Goal: Task Accomplishment & Management: Use online tool/utility

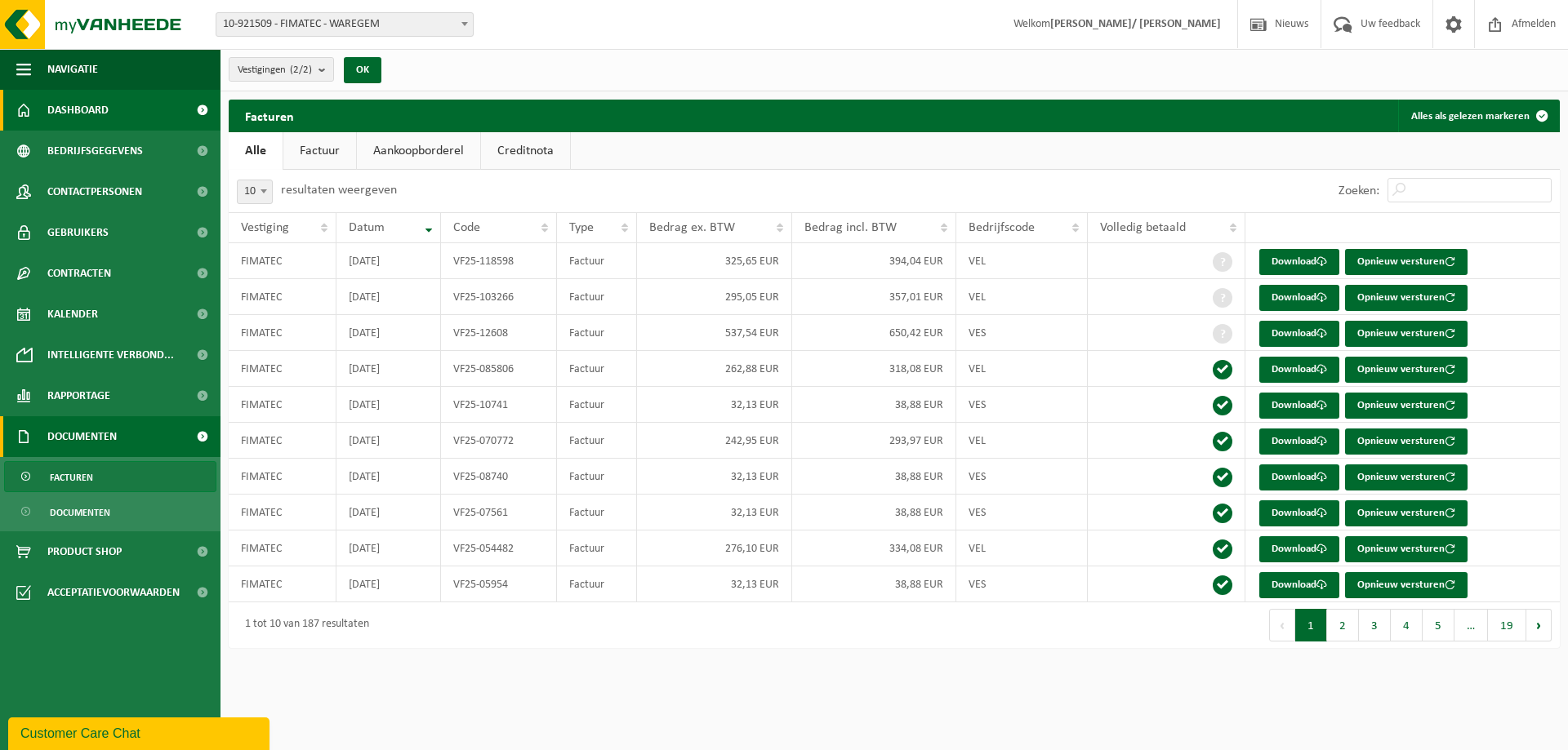
click at [88, 114] on span "Dashboard" at bounding box center [77, 110] width 61 height 41
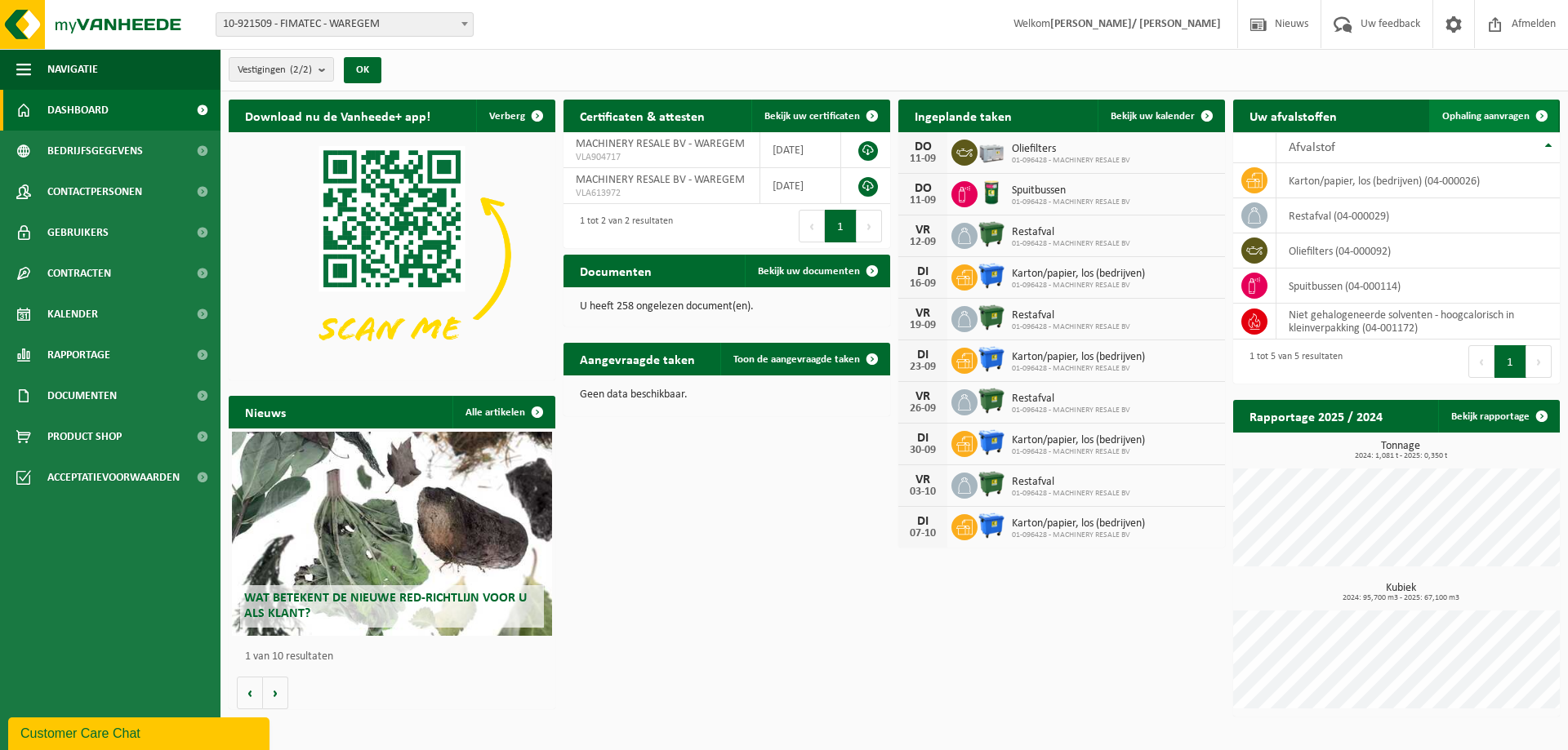
click at [1471, 113] on span "Ophaling aanvragen" at bounding box center [1486, 116] width 87 height 11
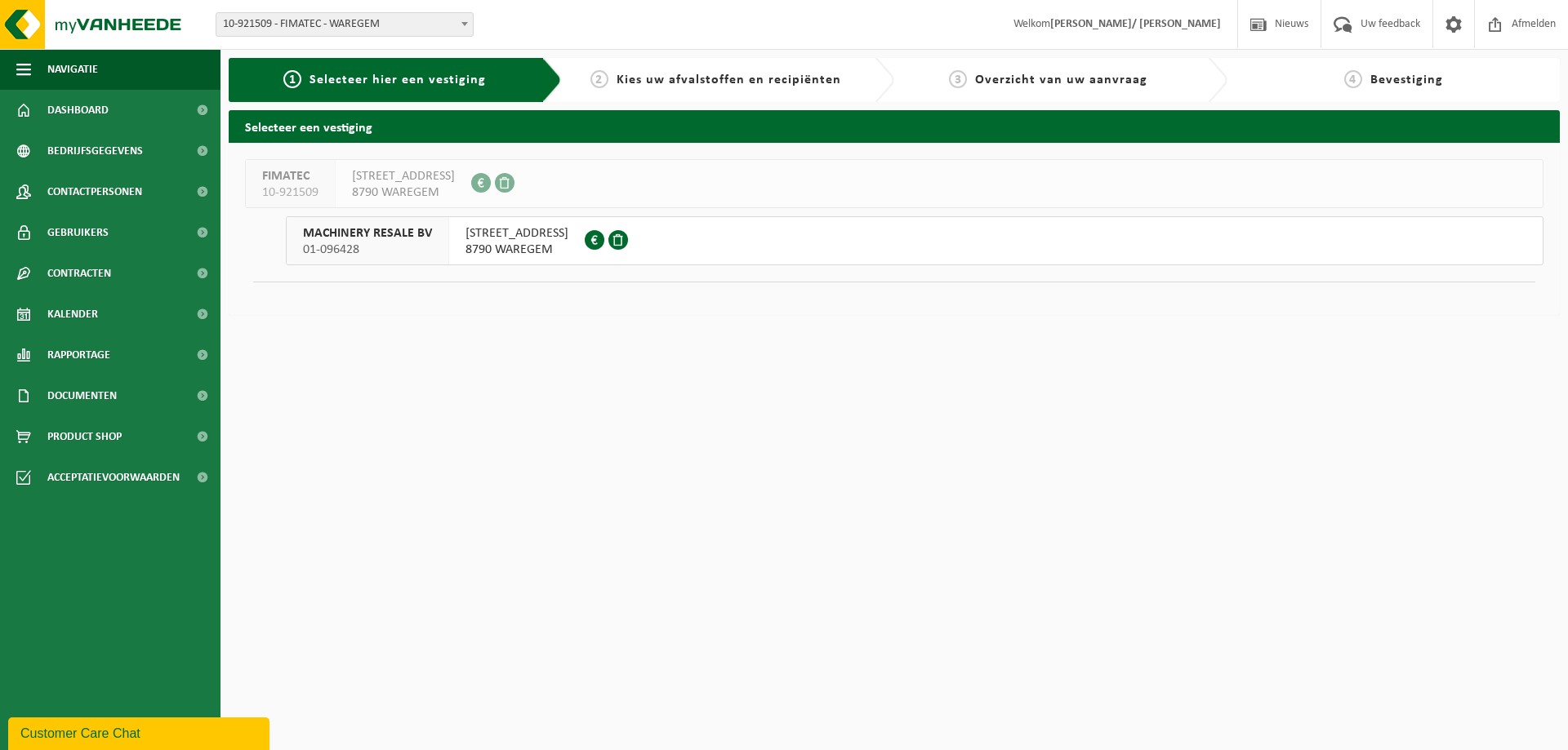
click at [365, 236] on span "MACHINERY RESALE BV" at bounding box center [366, 233] width 129 height 16
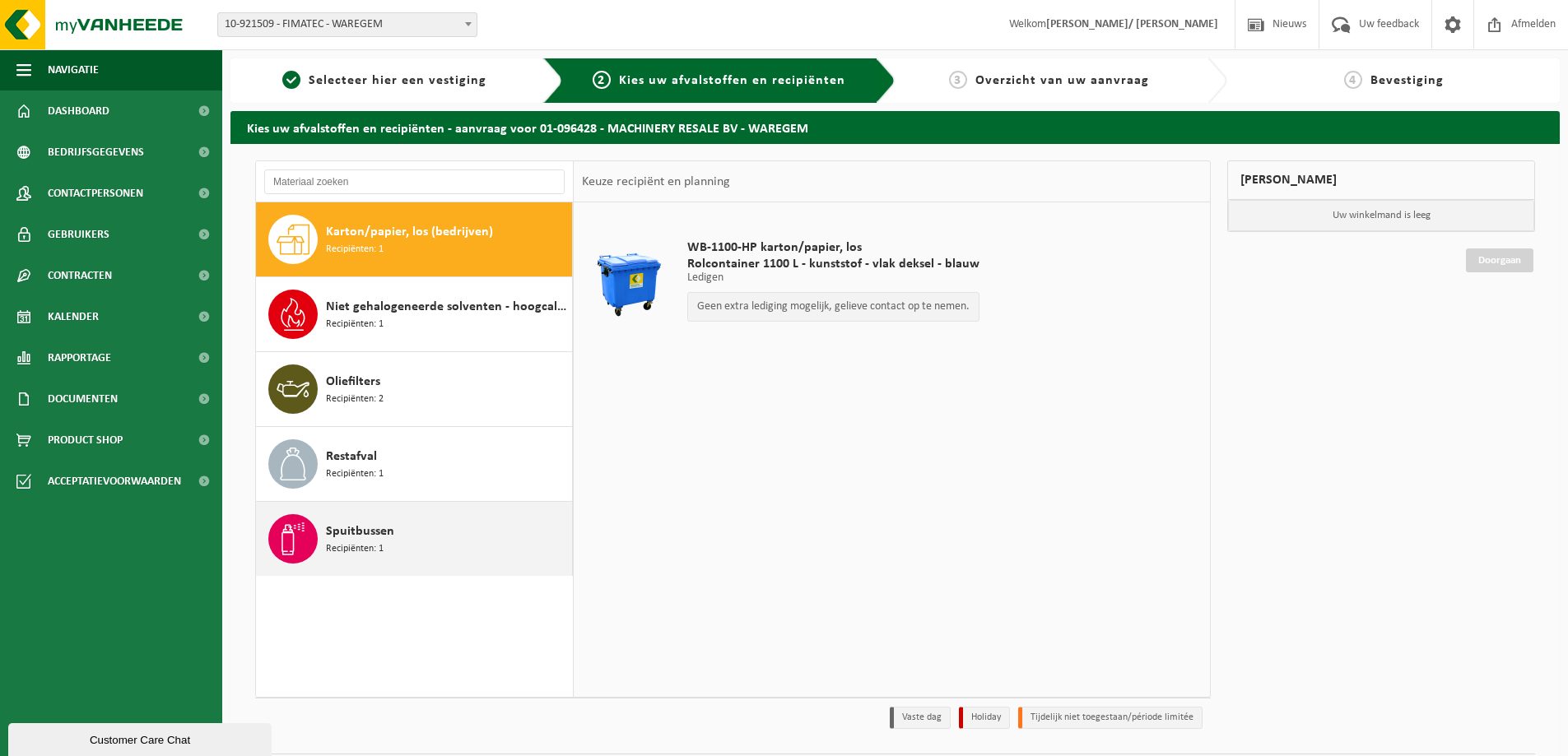
click at [401, 543] on div "Spuitbussen Recipiënten: 1" at bounding box center [447, 539] width 242 height 50
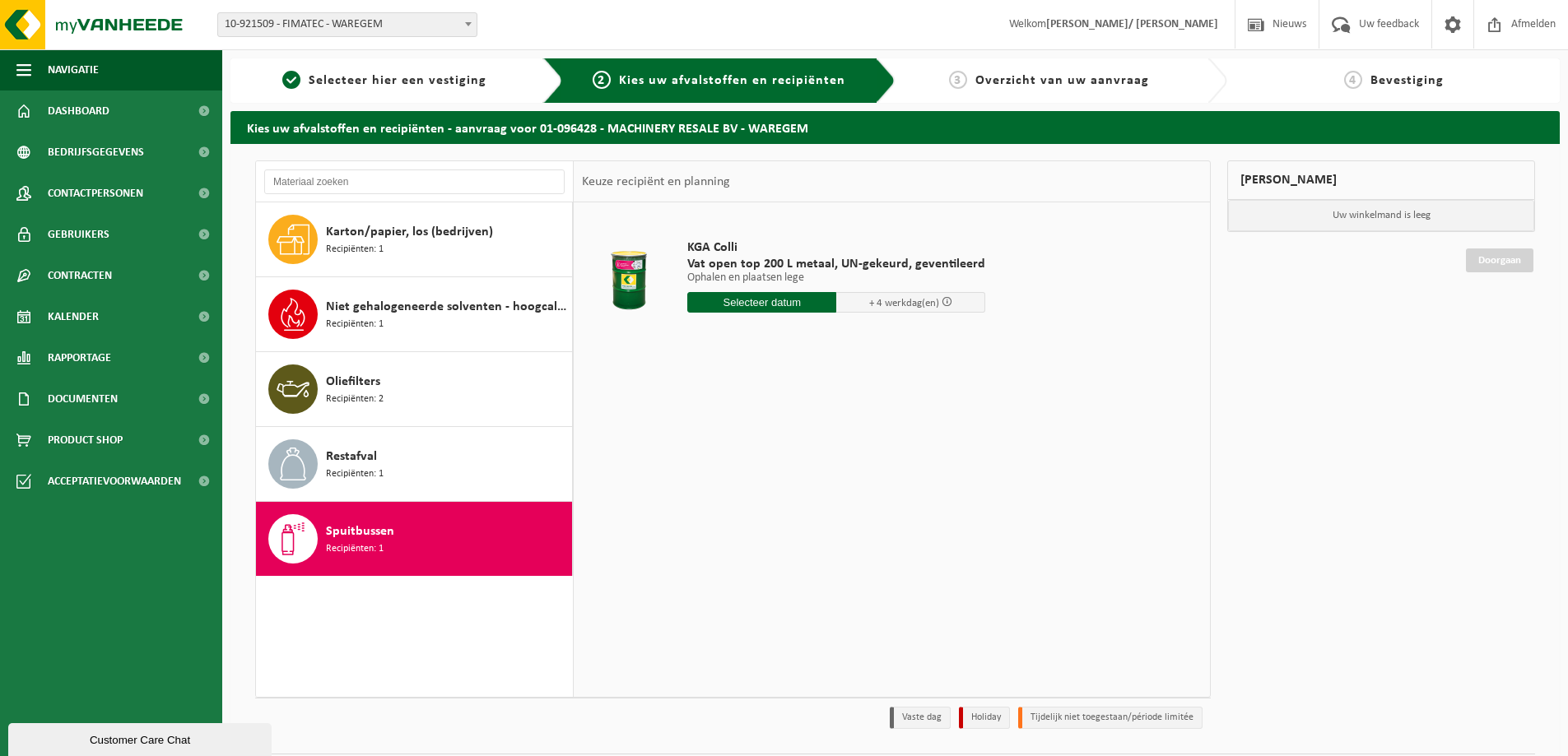
click at [751, 305] on input "text" at bounding box center [762, 302] width 149 height 20
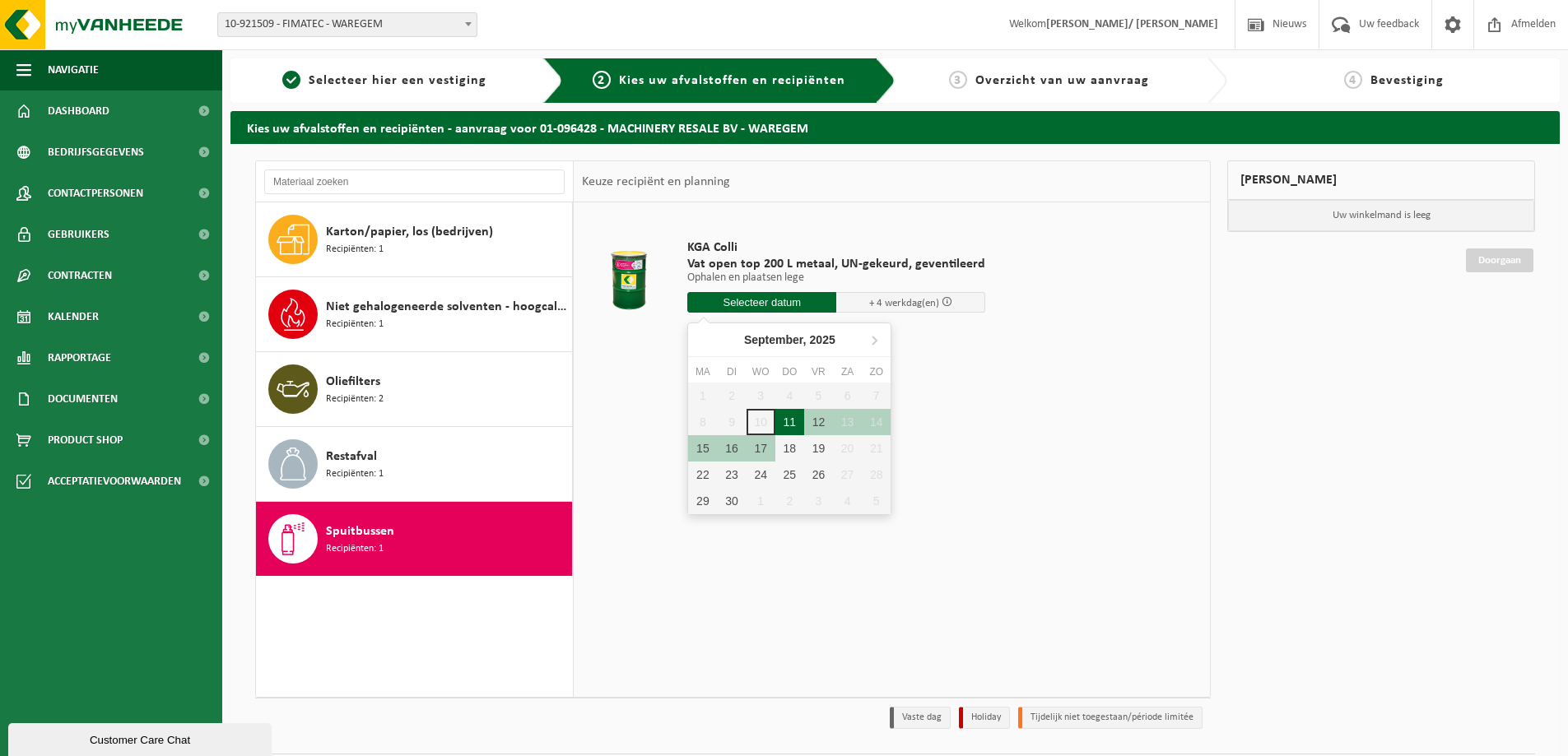
click at [787, 422] on div "11" at bounding box center [790, 422] width 29 height 26
type input "Van 2025-09-11"
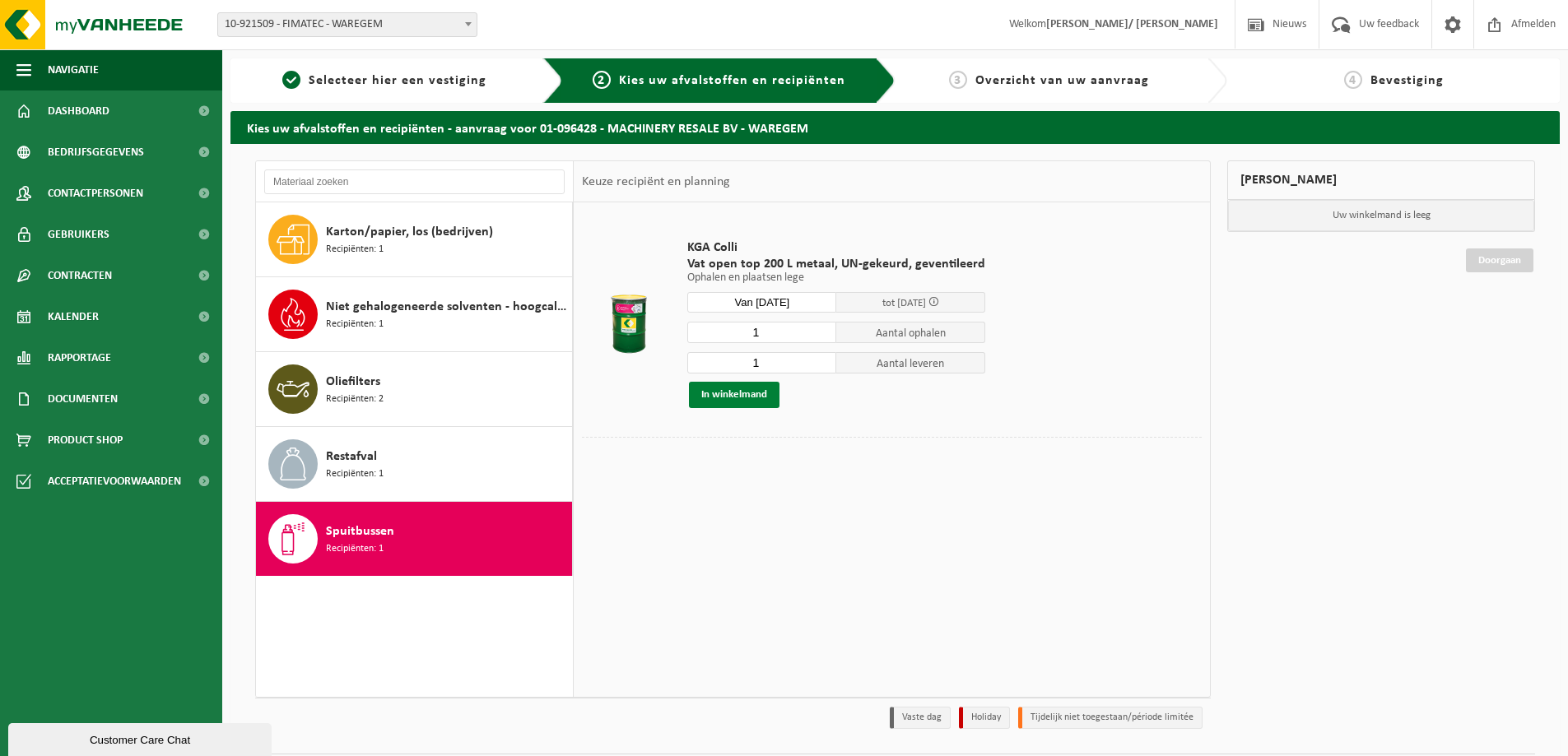
click at [751, 395] on button "In winkelmand" at bounding box center [733, 395] width 91 height 26
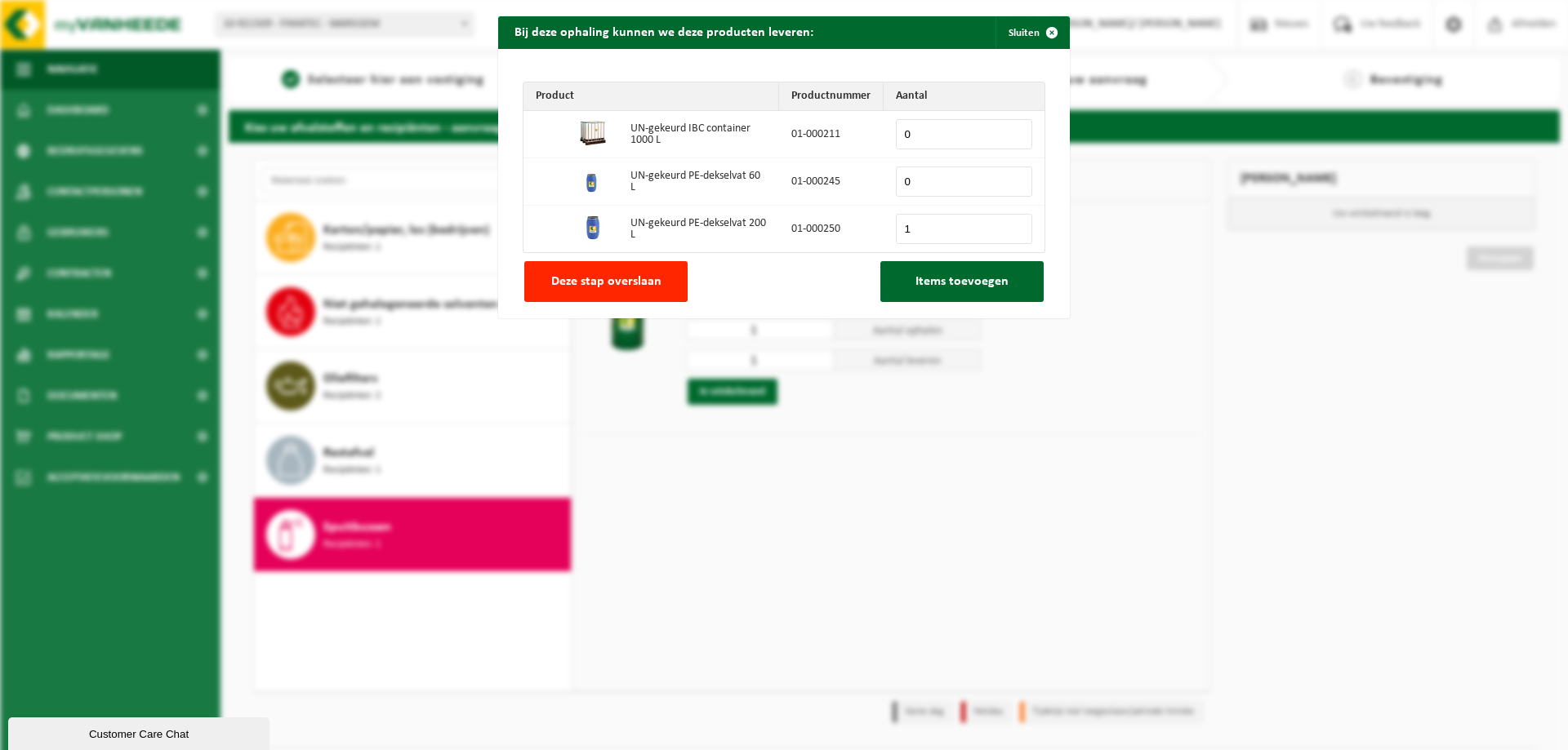
type input "1"
click at [1007, 225] on input "1" at bounding box center [964, 228] width 136 height 30
click at [965, 285] on span "Items toevoegen" at bounding box center [962, 282] width 93 height 14
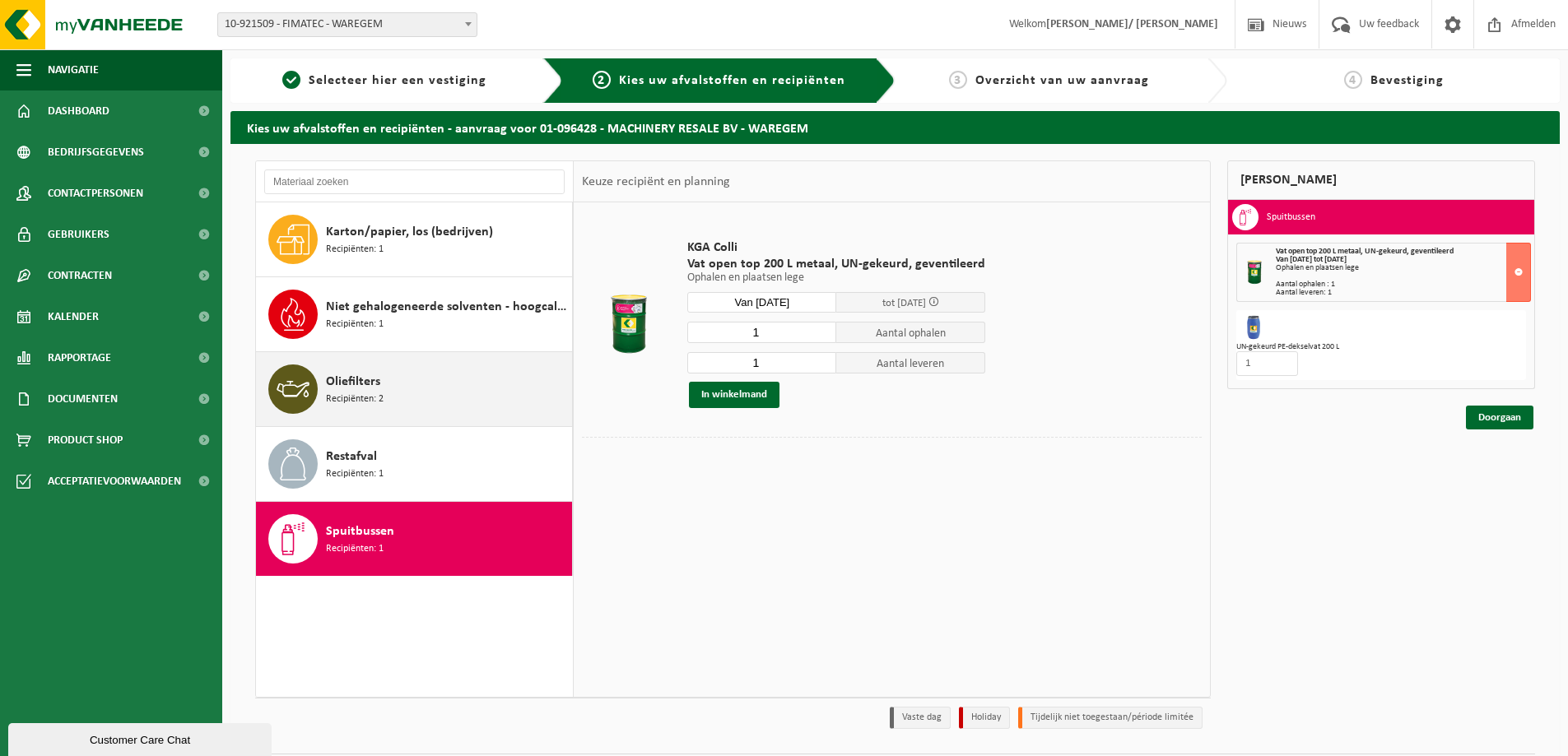
click at [344, 388] on span "Oliefilters" at bounding box center [354, 382] width 55 height 19
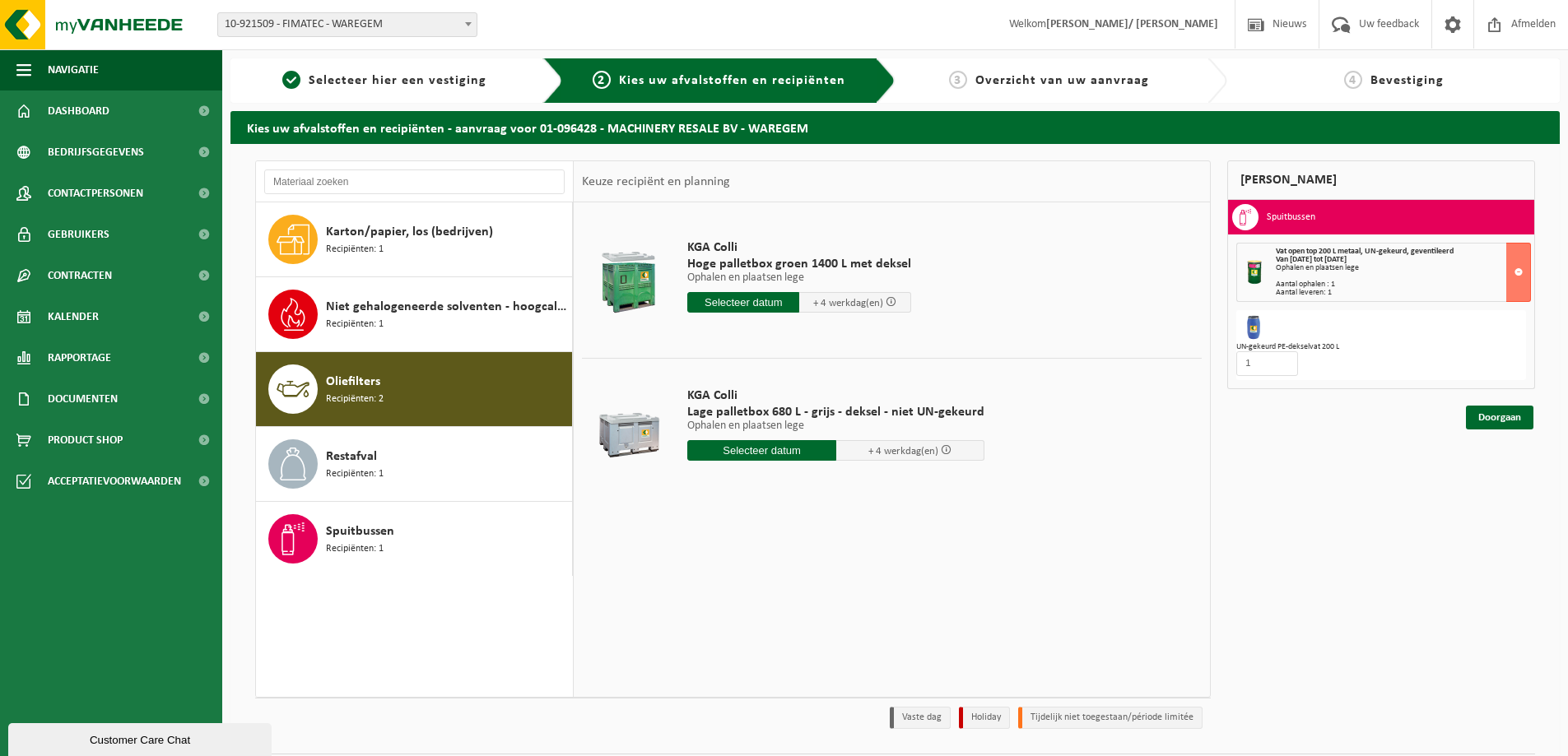
click at [718, 454] on input "text" at bounding box center [762, 450] width 149 height 20
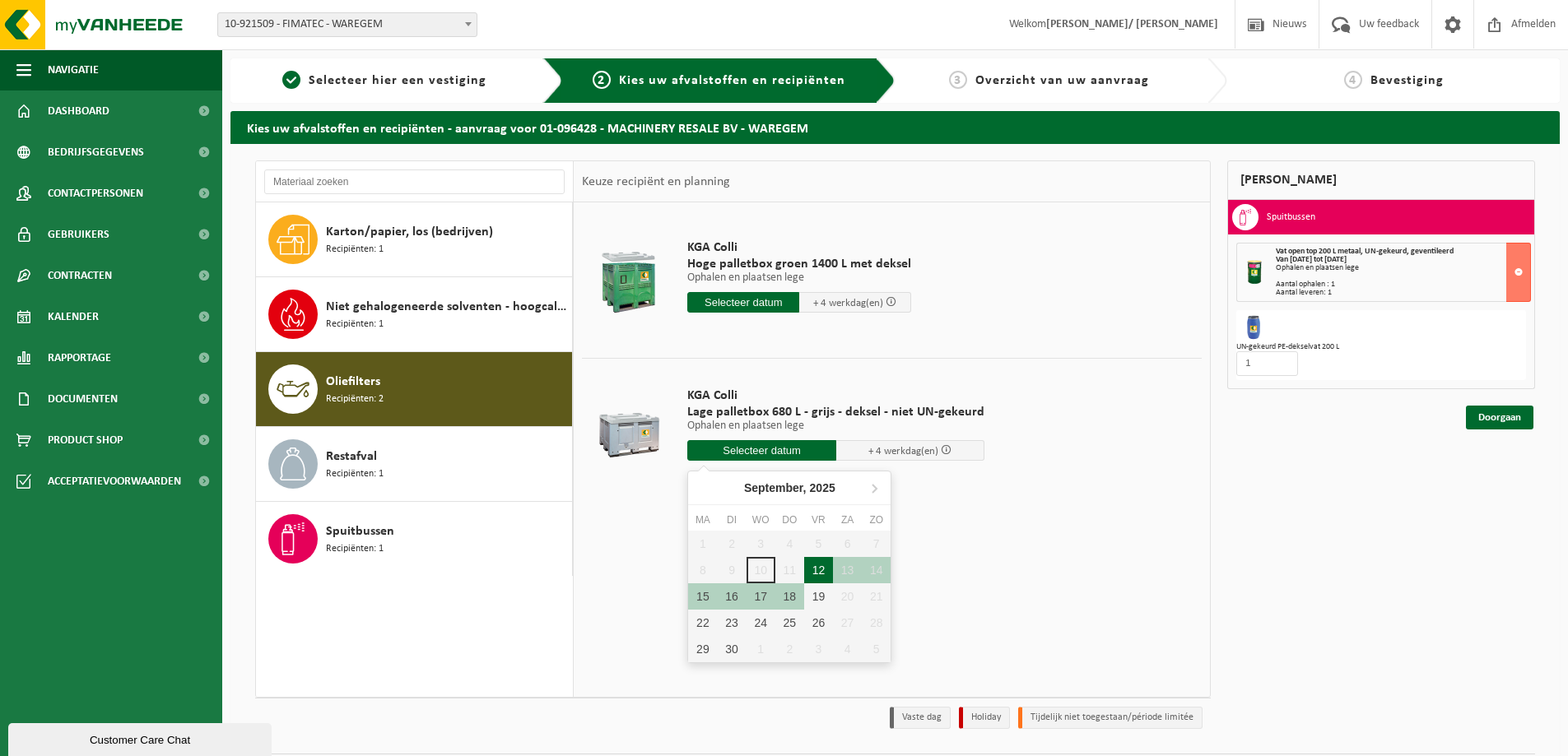
click at [809, 572] on div "12" at bounding box center [818, 570] width 29 height 26
type input "Van 2025-09-12"
type input "2025-09-12"
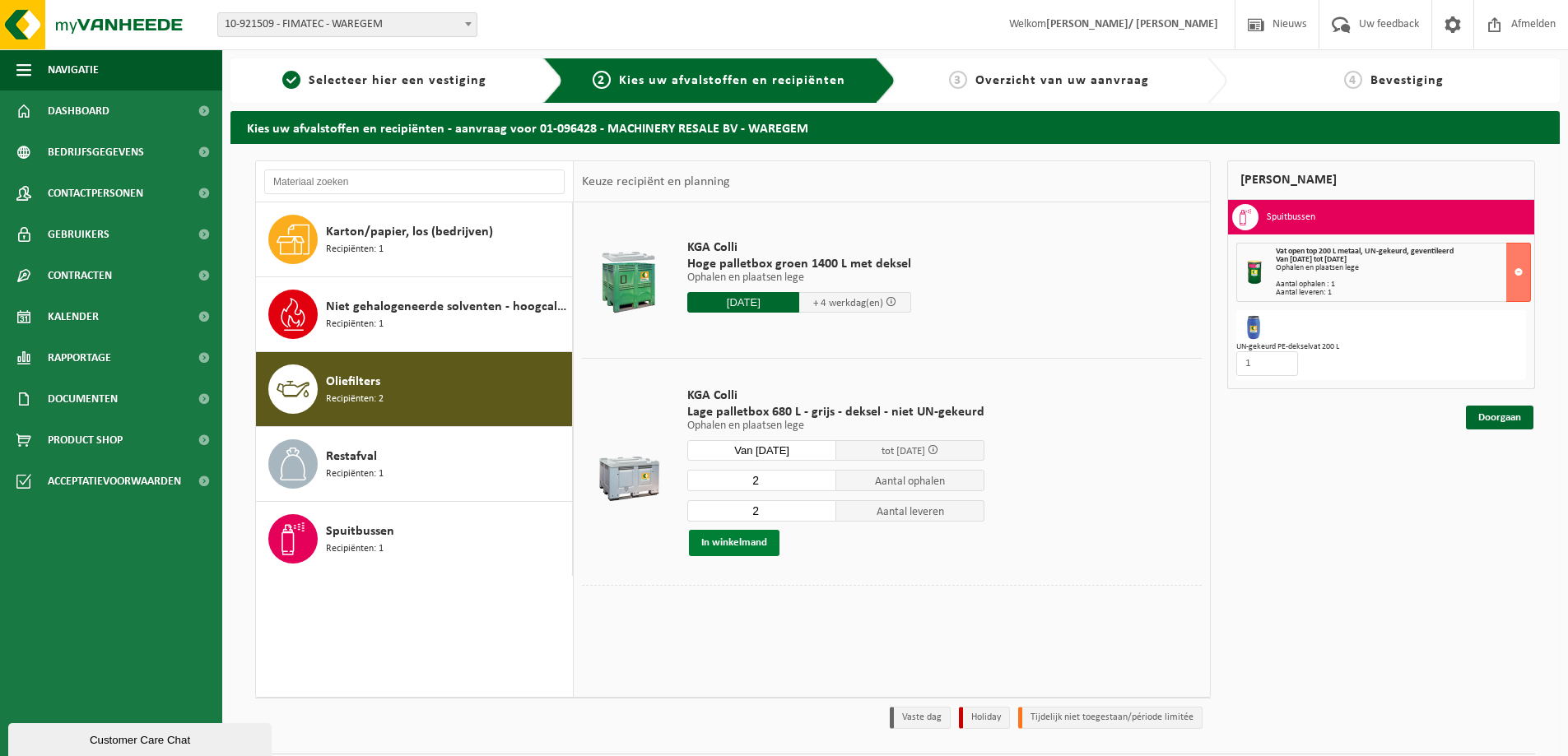
click at [763, 541] on button "In winkelmand" at bounding box center [733, 543] width 91 height 26
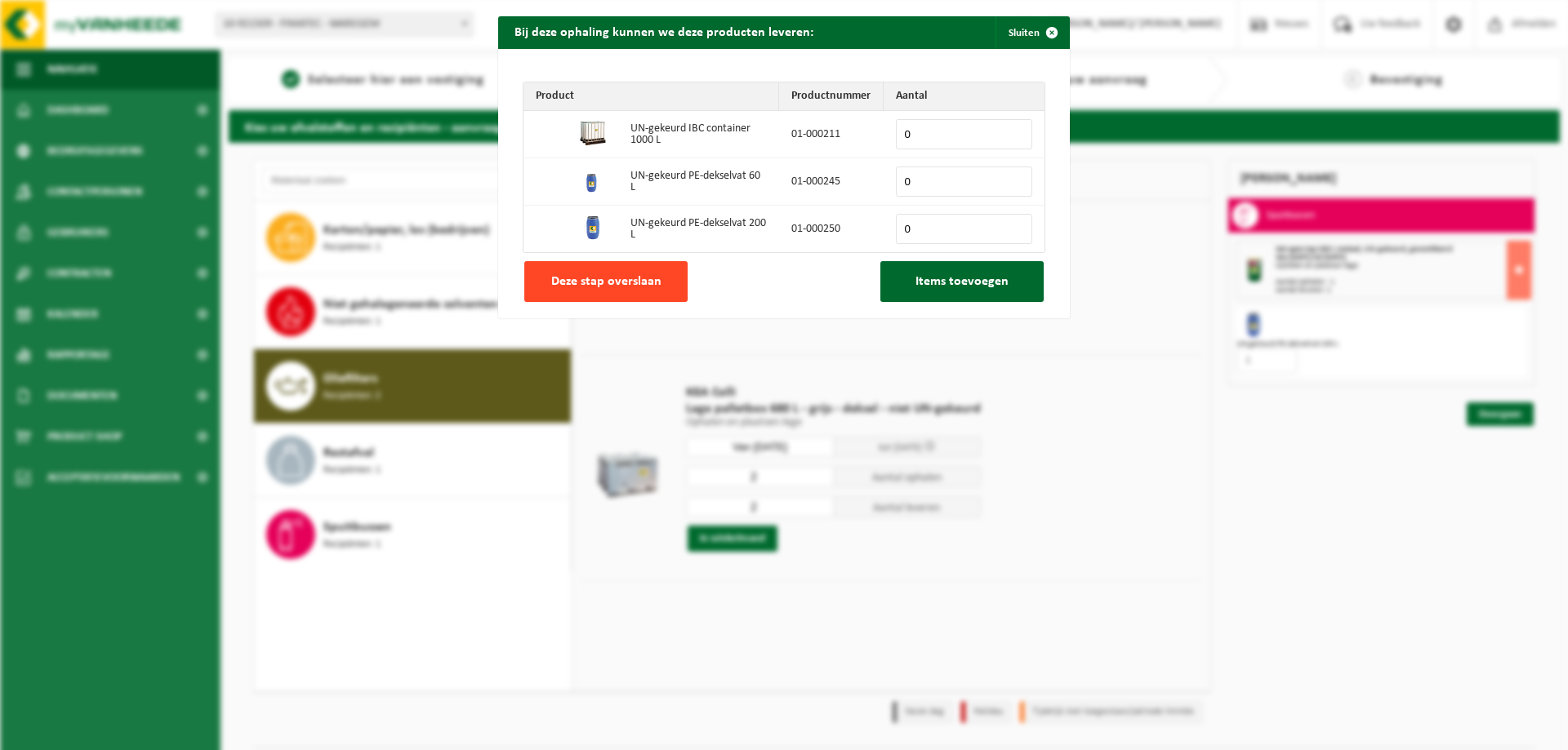
click at [573, 271] on button "Deze stap overslaan" at bounding box center [605, 281] width 163 height 41
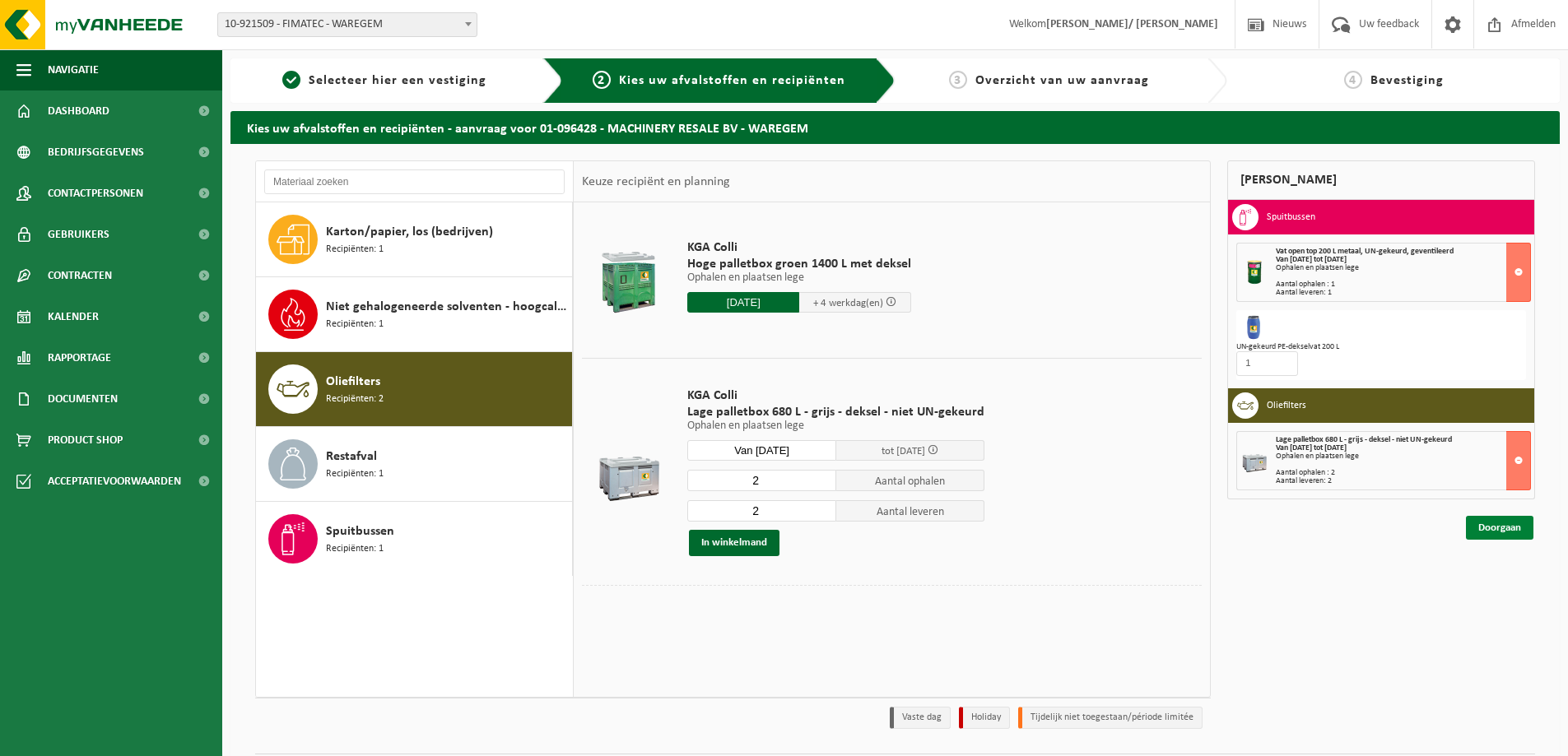
click at [1482, 521] on link "Doorgaan" at bounding box center [1499, 528] width 67 height 24
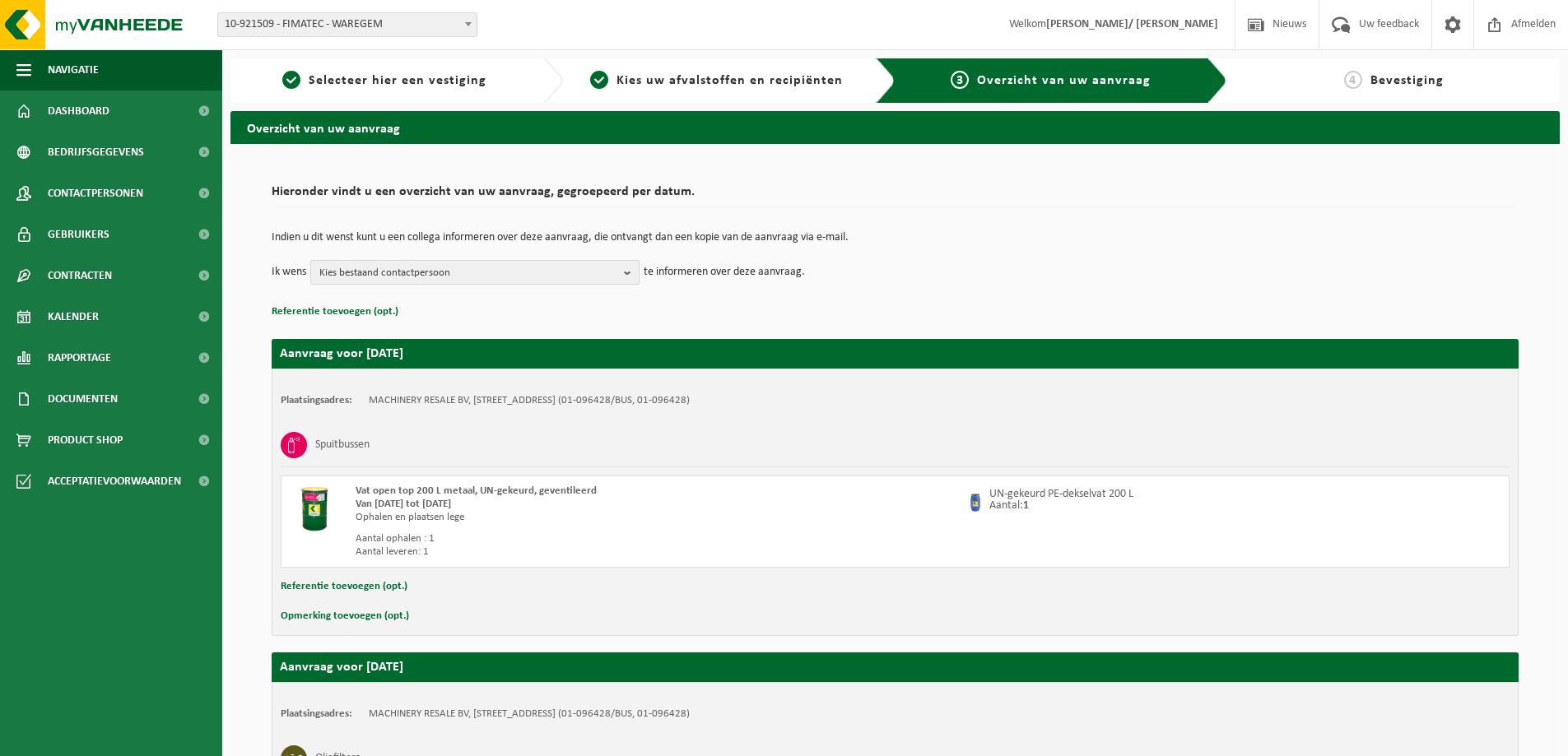
click at [404, 277] on span "Kies bestaand contactpersoon" at bounding box center [468, 273] width 298 height 24
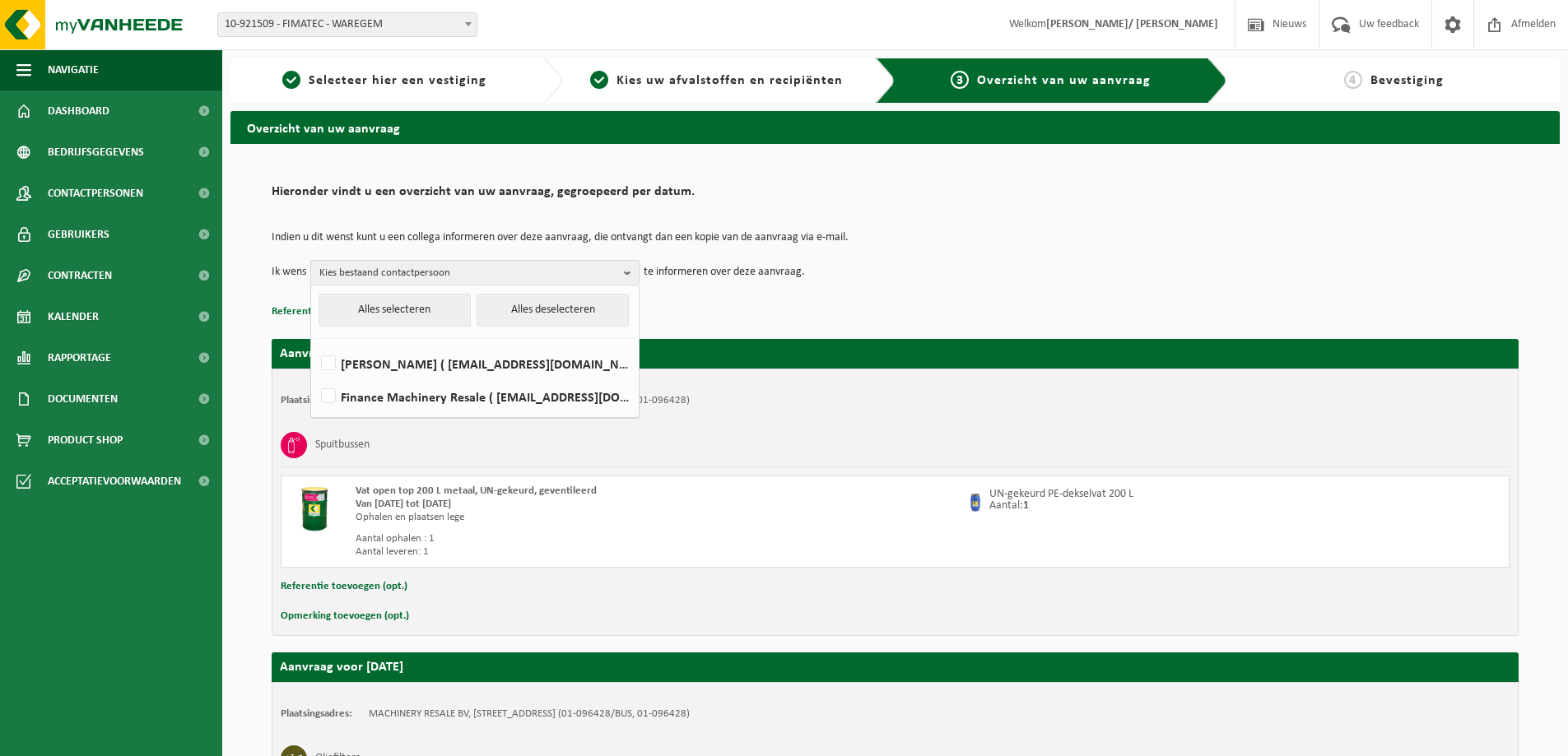
click at [411, 273] on span "Kies bestaand contactpersoon" at bounding box center [468, 273] width 298 height 24
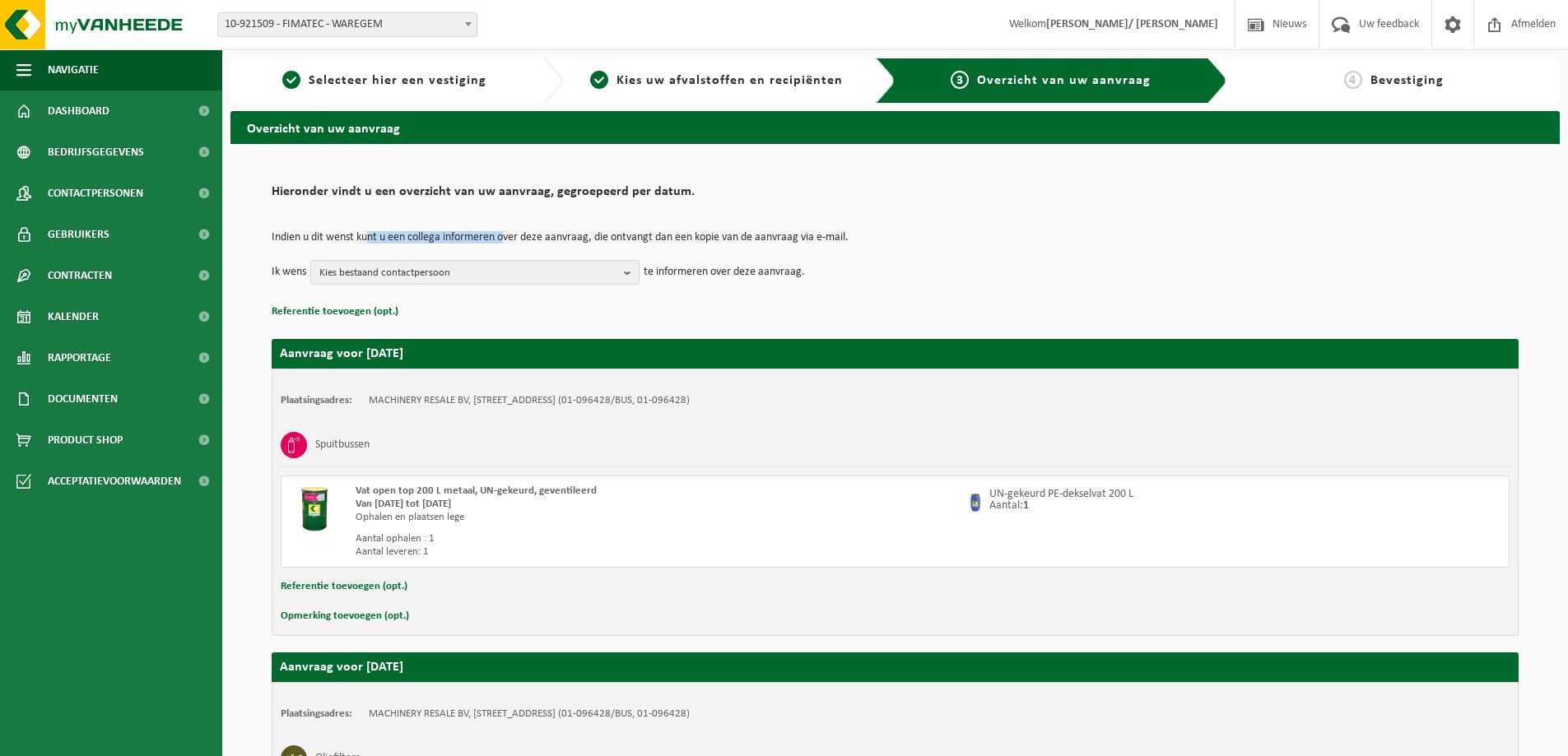
drag, startPoint x: 371, startPoint y: 231, endPoint x: 507, endPoint y: 242, distance: 136.4
click at [507, 242] on p "Indien u dit wenst kunt u een collega informeren over deze aanvraag, die ontvan…" at bounding box center [895, 238] width 1247 height 12
click at [547, 244] on p "Indien u dit wenst kunt u een collega informeren over deze aanvraag, die ontvan…" at bounding box center [895, 238] width 1247 height 12
click at [523, 281] on span "Kies bestaand contactpersoon" at bounding box center [468, 273] width 298 height 24
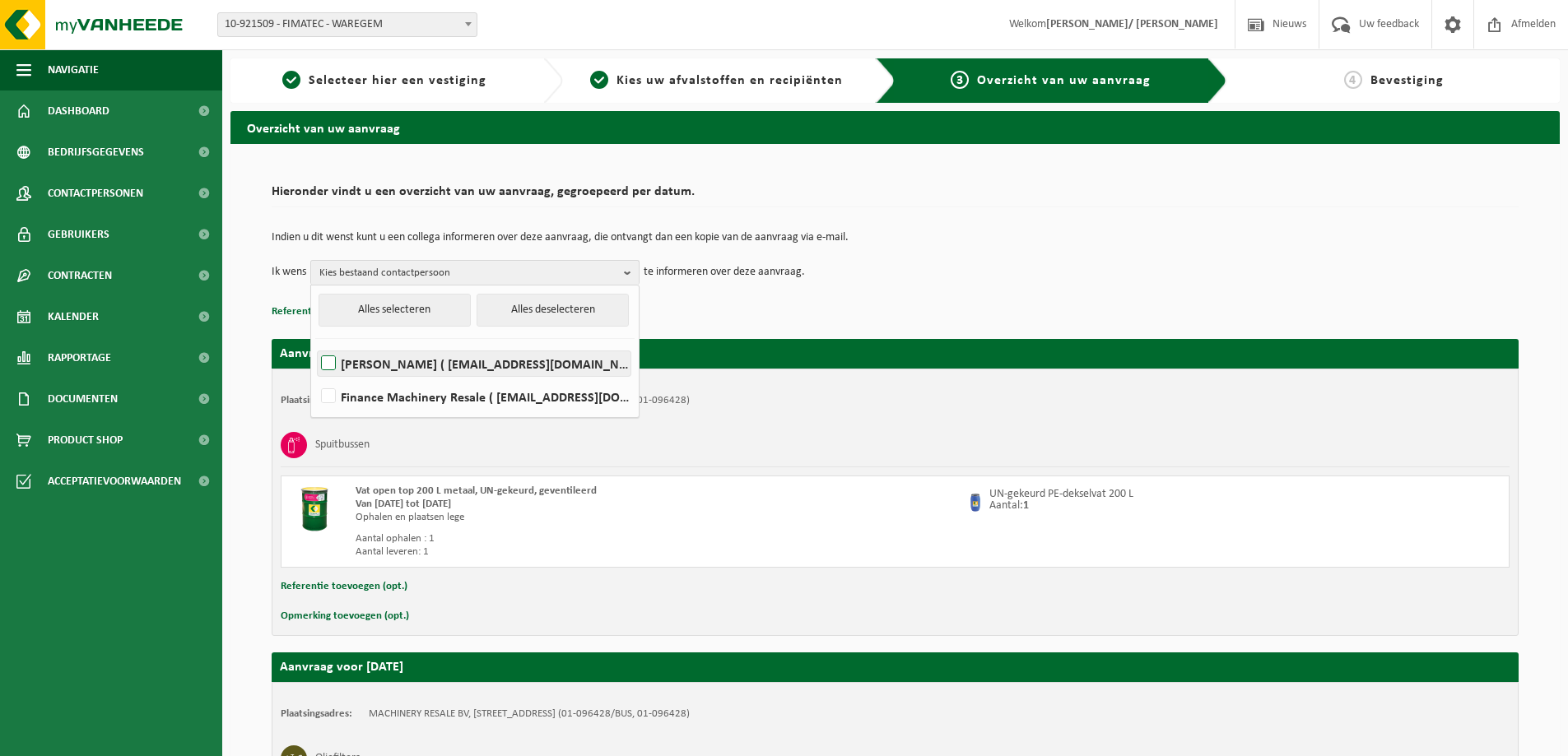
click at [336, 359] on label "SABINE BEEL ( info@machineryresale.be )" at bounding box center [473, 363] width 313 height 24
click at [316, 343] on input "SABINE BEEL ( info@machineryresale.be )" at bounding box center [315, 342] width 1 height 1
checkbox input "true"
click at [374, 306] on button "Alles selecteren" at bounding box center [394, 311] width 152 height 33
checkbox input "true"
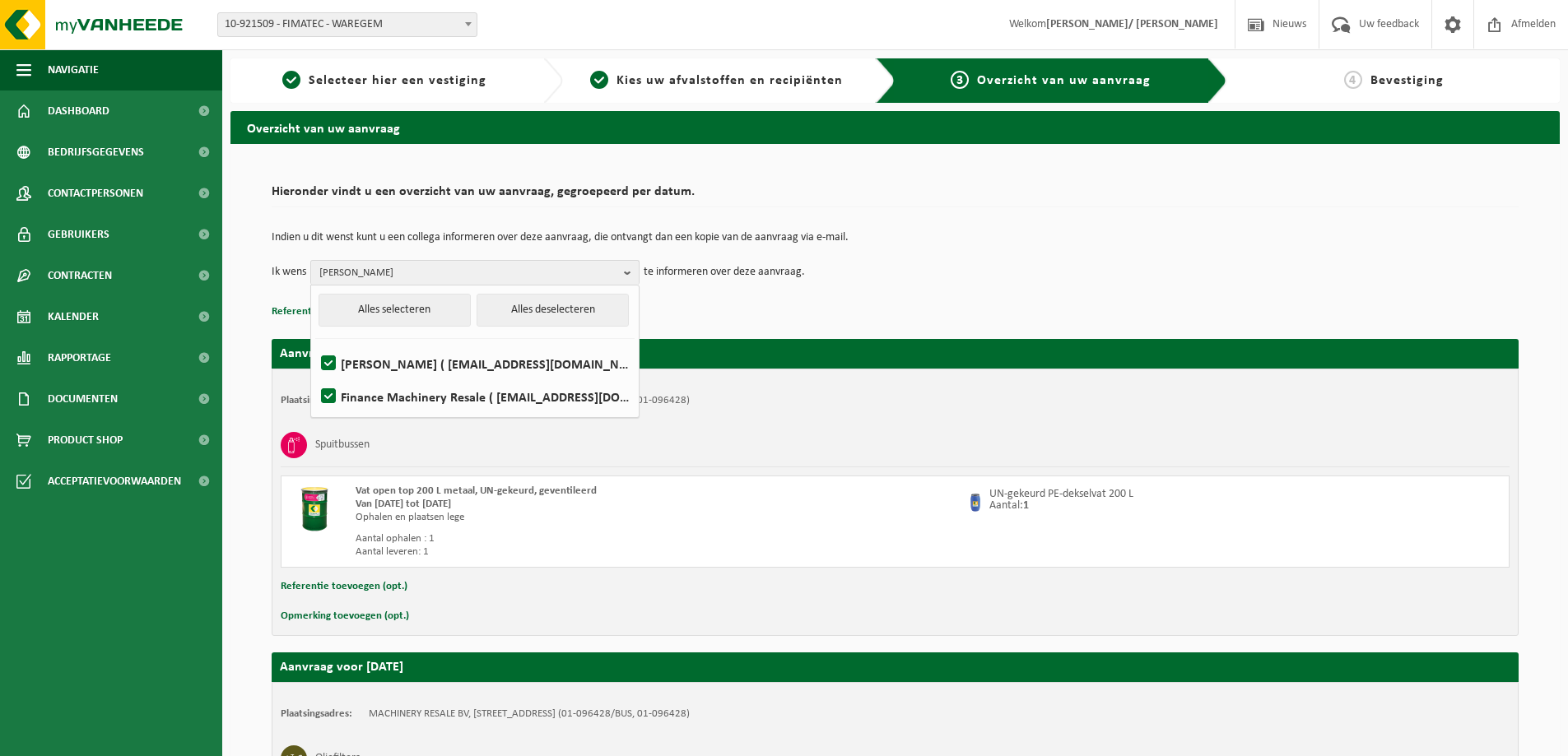
click at [862, 301] on p "Referentie toevoegen (opt.)" at bounding box center [895, 312] width 1247 height 21
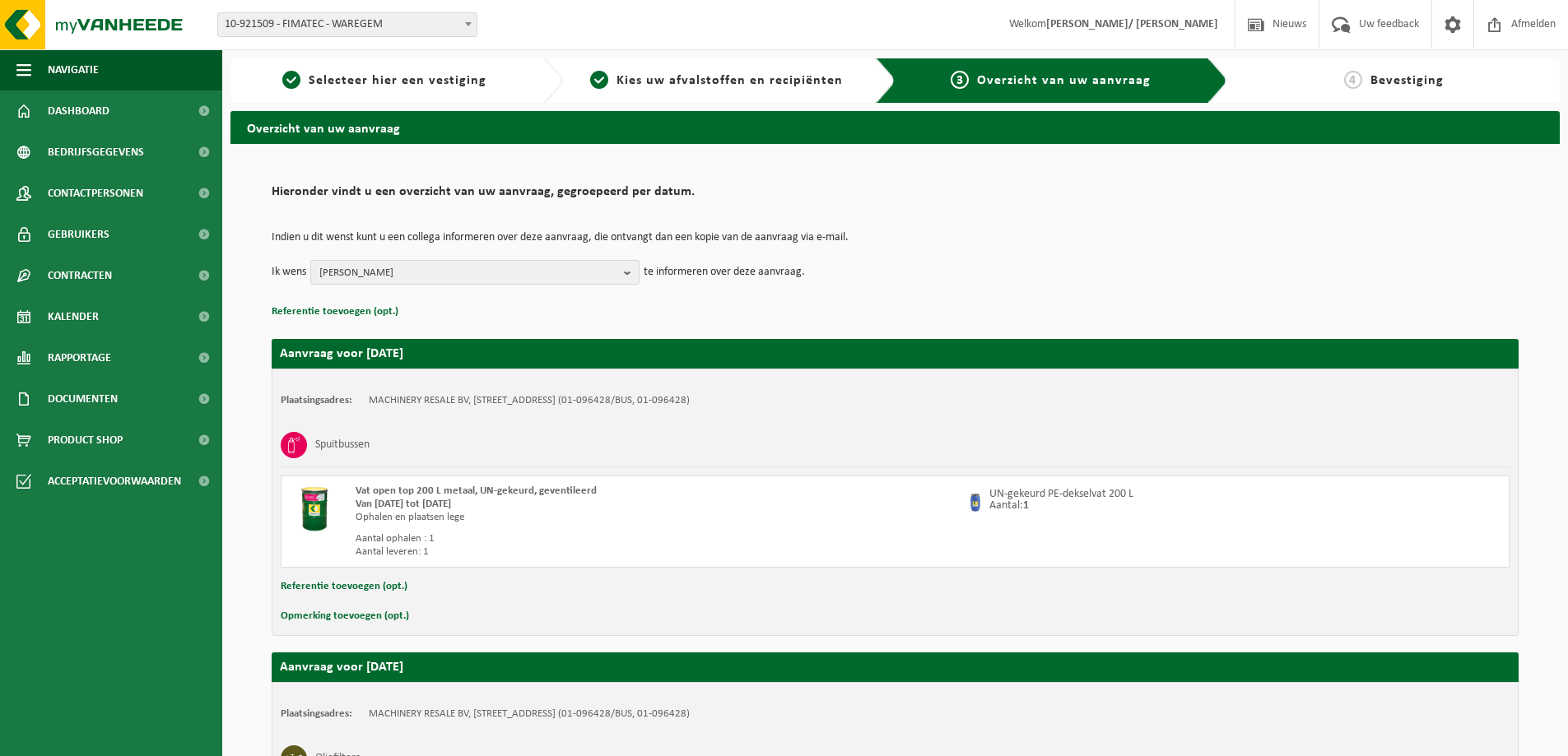
click at [387, 281] on span "SABINE BEEL" at bounding box center [468, 273] width 298 height 24
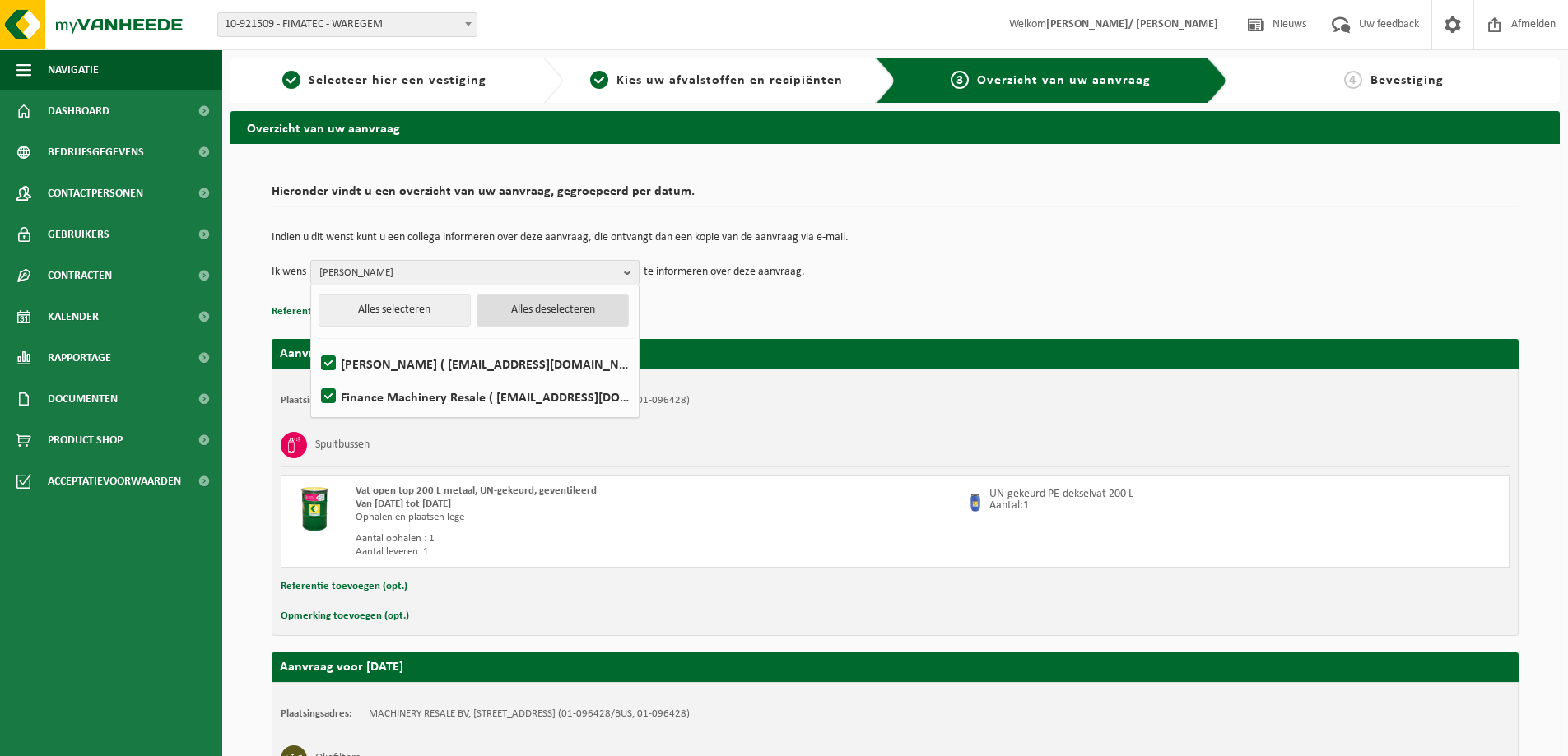
click at [504, 311] on button "Alles deselecteren" at bounding box center [552, 311] width 152 height 33
checkbox input "false"
click at [904, 295] on div "Indien u dit wenst kunt u een collega informeren over deze aanvraag, die ontvan…" at bounding box center [895, 258] width 1247 height 86
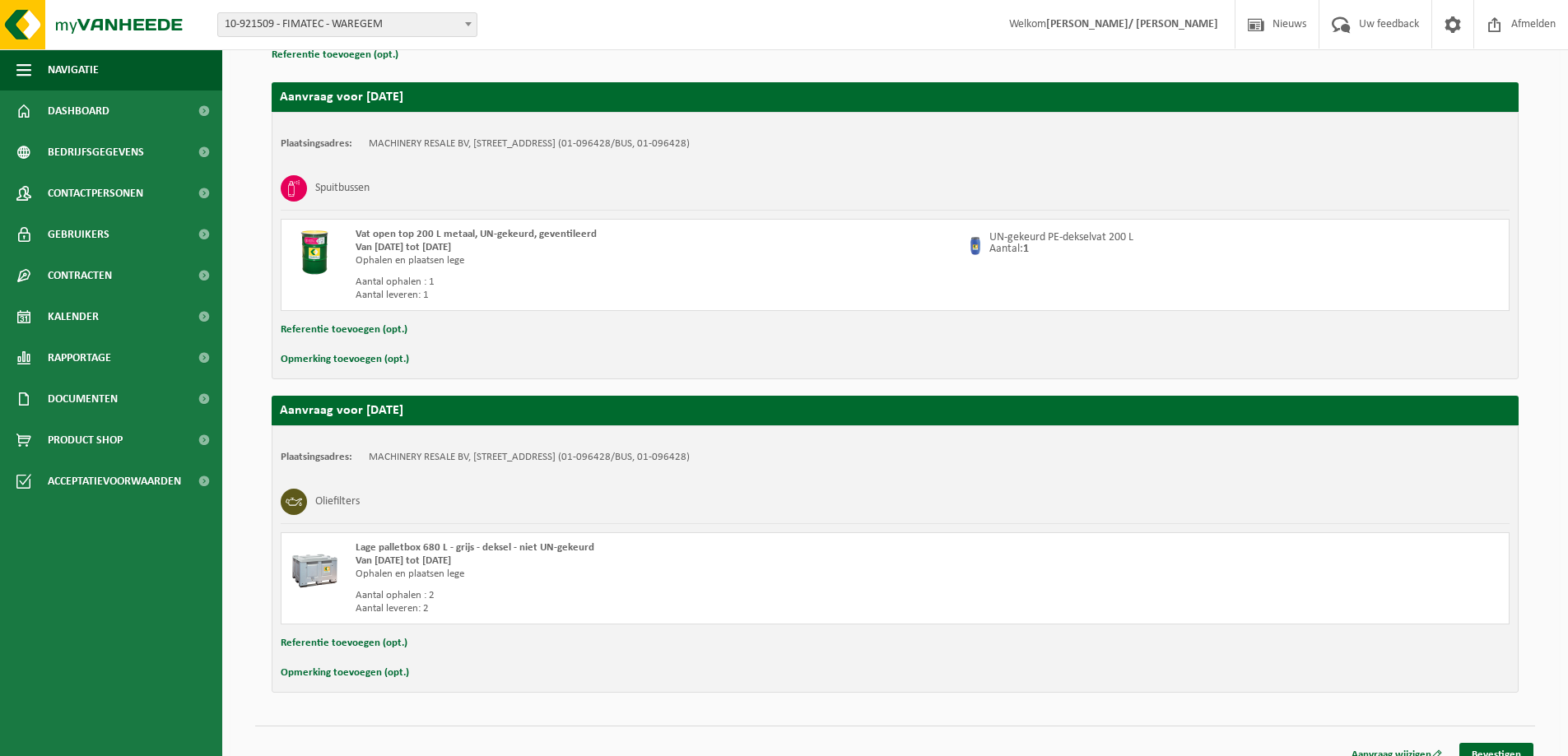
scroll to position [277, 0]
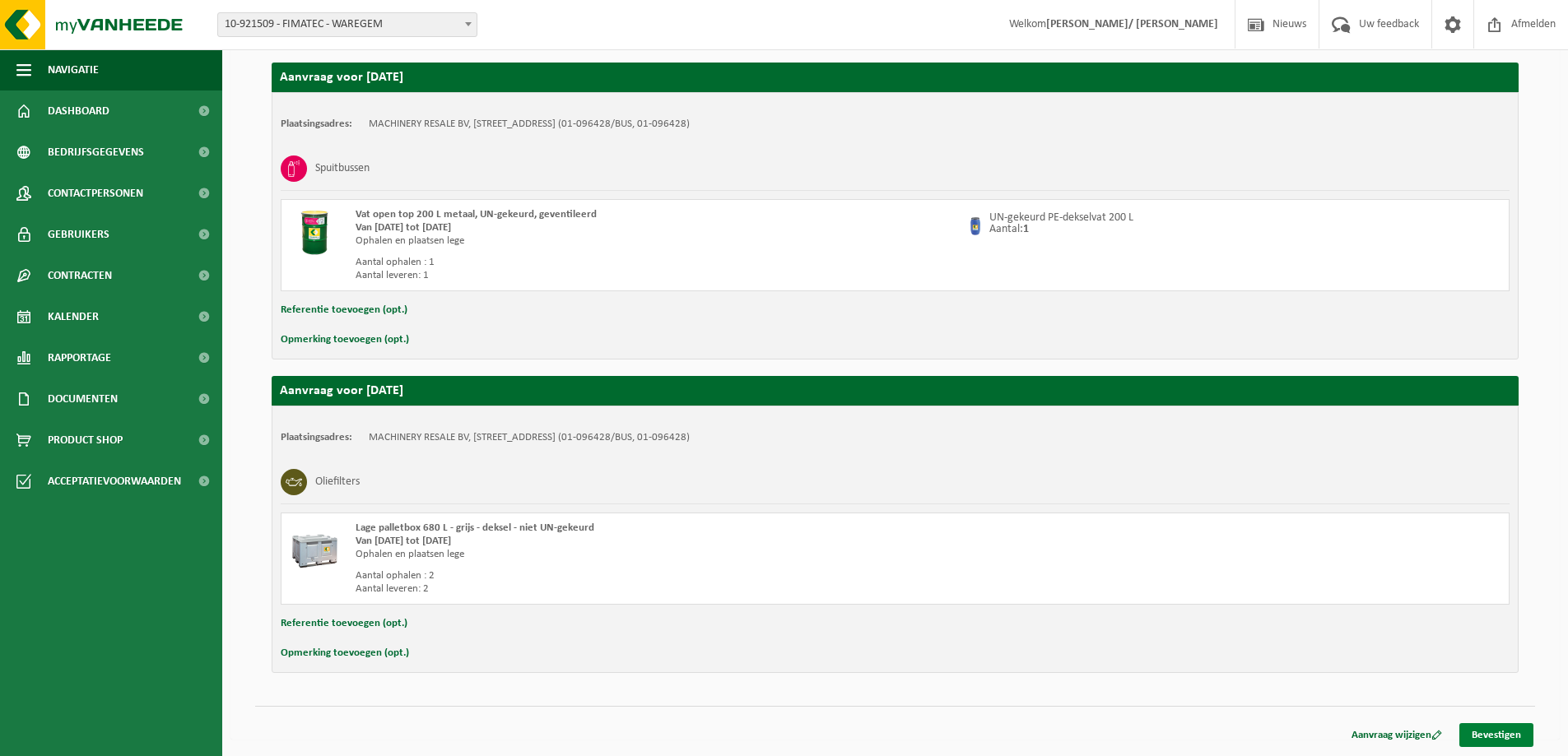
click at [1494, 733] on link "Bevestigen" at bounding box center [1496, 736] width 74 height 24
